Goal: Transaction & Acquisition: Subscribe to service/newsletter

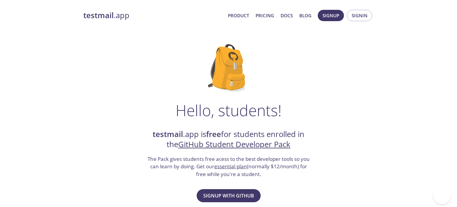
drag, startPoint x: 218, startPoint y: 125, endPoint x: 234, endPoint y: 126, distance: 16.4
drag, startPoint x: 151, startPoint y: 107, endPoint x: 320, endPoint y: 141, distance: 172.5
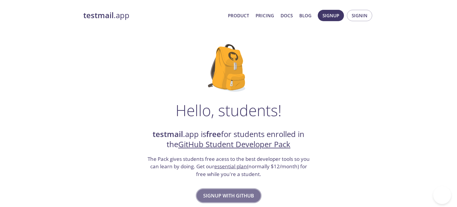
click at [217, 191] on span "Signup with GitHub" at bounding box center [228, 195] width 51 height 8
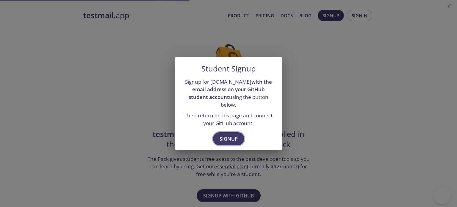
click at [222, 136] on span "Signup" at bounding box center [228, 138] width 18 height 8
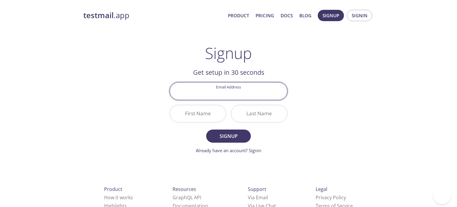
click at [202, 118] on input "First Name" at bounding box center [198, 113] width 56 height 17
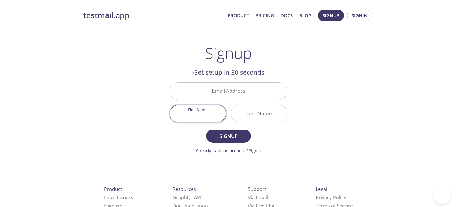
click at [226, 95] on input "Email Address" at bounding box center [228, 90] width 117 height 17
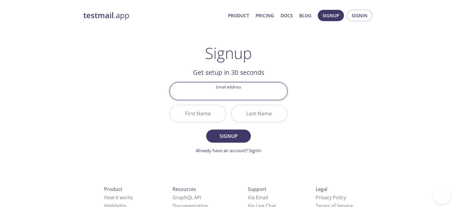
type input "[EMAIL_ADDRESS][DOMAIN_NAME]"
click at [191, 114] on input "First Name" at bounding box center [198, 113] width 56 height 17
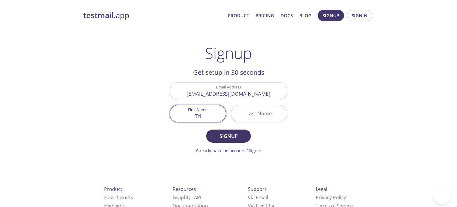
type input "Tri"
click at [252, 116] on input "Last Name" at bounding box center [259, 113] width 56 height 17
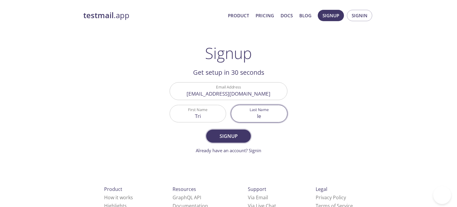
type input "le"
click at [228, 133] on span "Signup" at bounding box center [229, 136] width 32 height 8
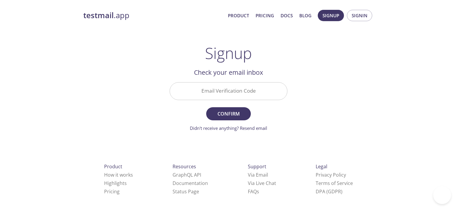
drag, startPoint x: 235, startPoint y: 89, endPoint x: 233, endPoint y: 79, distance: 10.1
click at [235, 89] on input "Email Verification Code" at bounding box center [228, 90] width 117 height 17
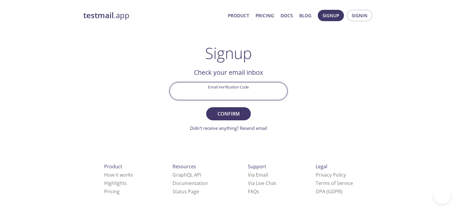
paste input "JEAG3XS"
type input "JEAG3XS"
click at [222, 115] on span "Confirm" at bounding box center [229, 113] width 32 height 8
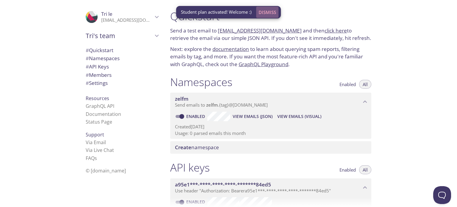
click at [262, 12] on span "Dismiss" at bounding box center [267, 12] width 18 height 8
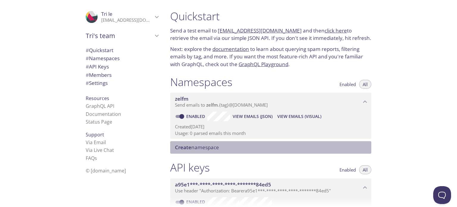
click at [193, 150] on span "Create namespace" at bounding box center [197, 147] width 44 height 7
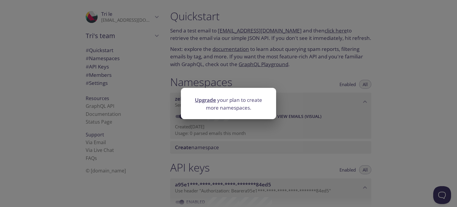
click at [203, 99] on link "Upgrade" at bounding box center [205, 99] width 21 height 7
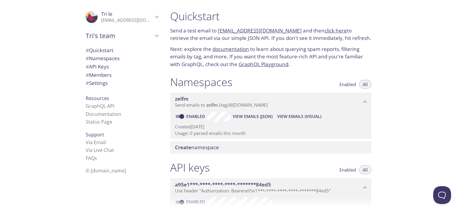
click at [116, 51] on span "# Quickstart" at bounding box center [122, 50] width 73 height 8
click at [262, 118] on span "View Emails (JSON)" at bounding box center [252, 116] width 40 height 7
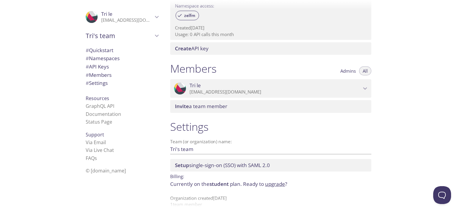
scroll to position [216, 0]
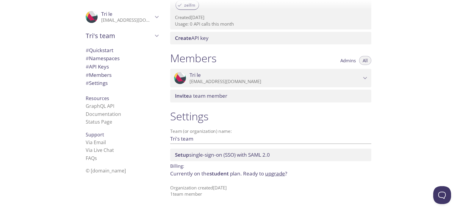
click at [113, 67] on span "# API Keys" at bounding box center [122, 67] width 73 height 8
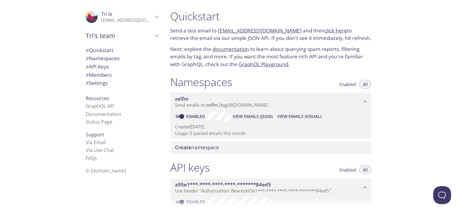
click at [240, 49] on link "documentation" at bounding box center [230, 48] width 37 height 7
